Goal: Find specific page/section: Find specific page/section

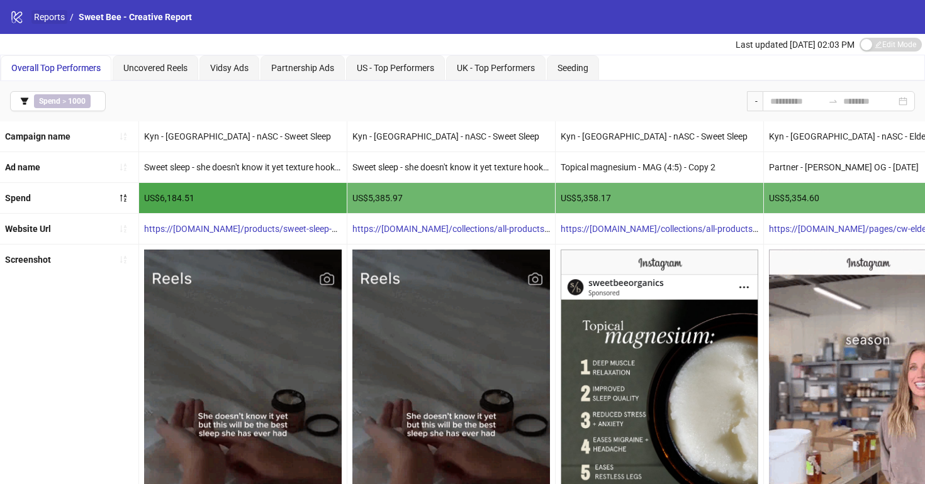
click at [47, 16] on link "Reports" at bounding box center [49, 17] width 36 height 14
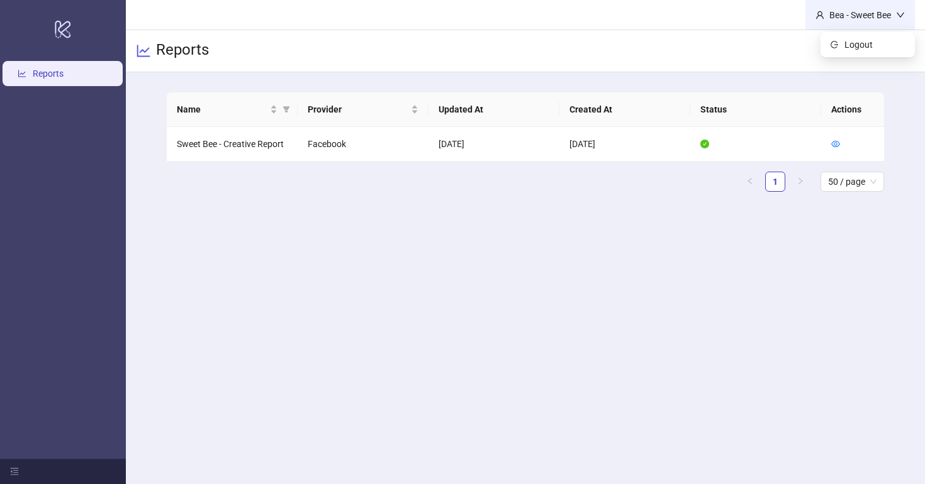
click at [880, 13] on div "Bea - Sweet Bee" at bounding box center [860, 15] width 72 height 14
click at [824, 17] on div "Bea - Sweet Bee" at bounding box center [860, 15] width 72 height 14
click at [195, 45] on h3 "Reports" at bounding box center [182, 50] width 53 height 21
click at [209, 151] on td "Sweet Bee - Creative Report" at bounding box center [232, 144] width 131 height 35
click at [224, 143] on td "Sweet Bee - Creative Report" at bounding box center [232, 144] width 131 height 35
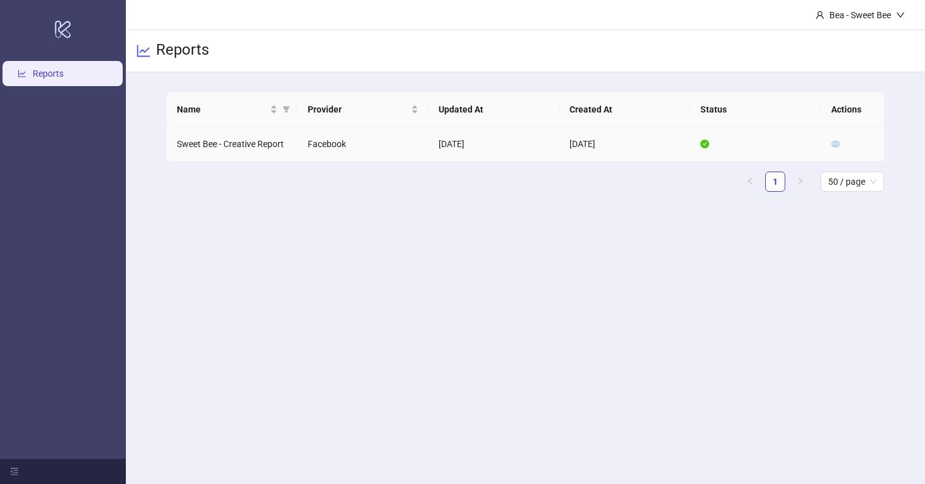
click at [831, 147] on icon "eye" at bounding box center [835, 144] width 9 height 9
